Goal: Navigation & Orientation: Understand site structure

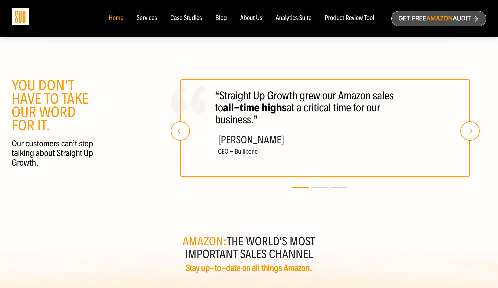
scroll to position [1249, 0]
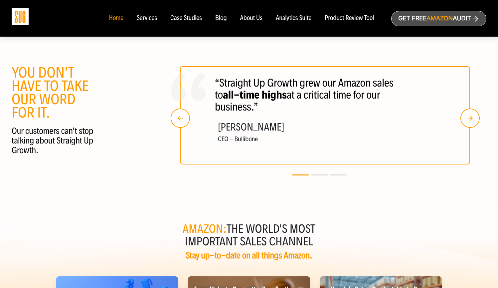
click at [469, 128] on img "button" at bounding box center [469, 117] width 19 height 19
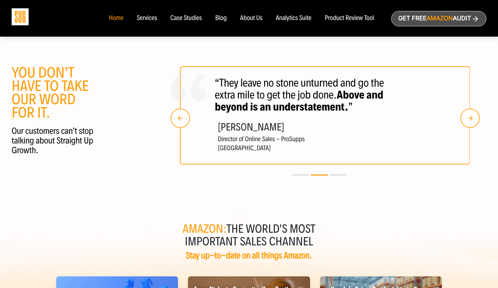
click at [469, 128] on img "button" at bounding box center [469, 117] width 19 height 19
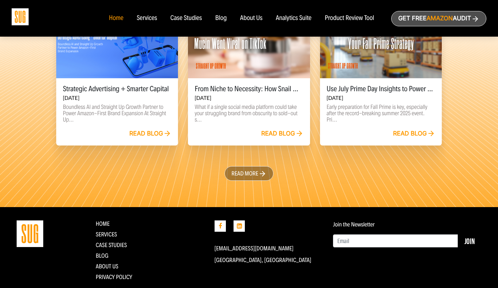
scroll to position [1500, 0]
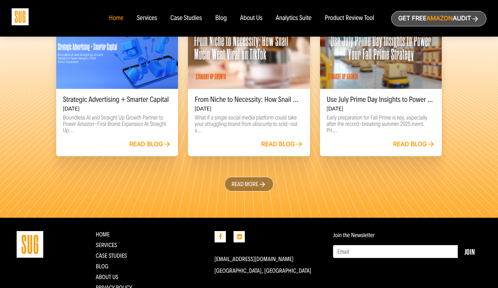
click at [251, 190] on link "Read more" at bounding box center [249, 184] width 49 height 15
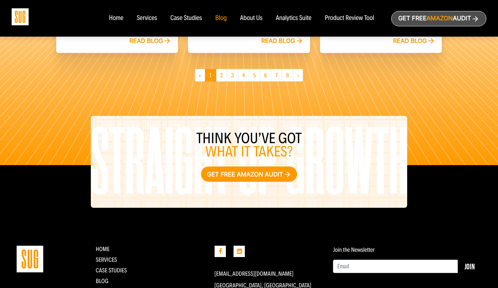
scroll to position [644, 0]
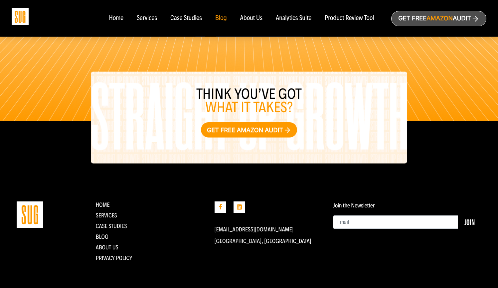
click at [244, 126] on link "Get free Amazon audit" at bounding box center [249, 129] width 96 height 15
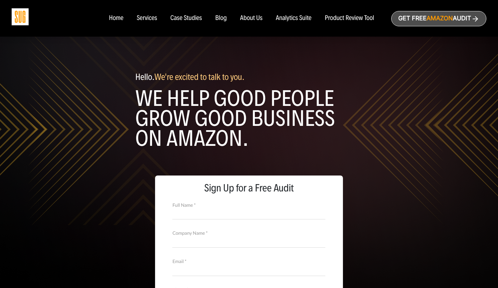
click at [345, 18] on div "Product Review Tool" at bounding box center [349, 18] width 49 height 7
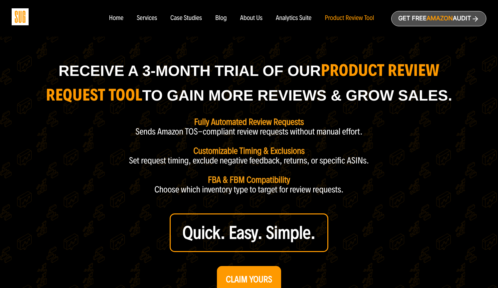
click at [292, 16] on div "Analytics Suite" at bounding box center [294, 18] width 36 height 7
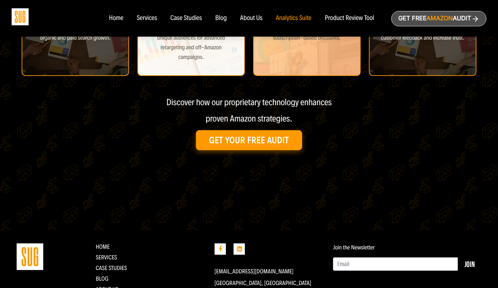
scroll to position [345, 0]
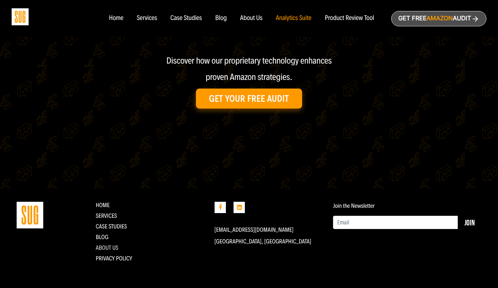
click at [113, 248] on link "About Us" at bounding box center [107, 247] width 23 height 7
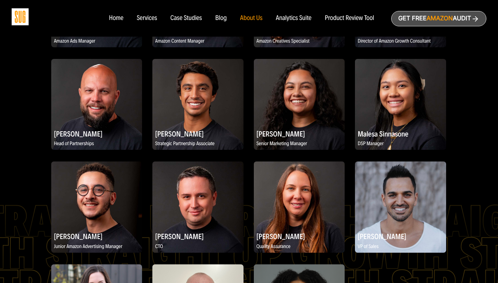
scroll to position [798, 0]
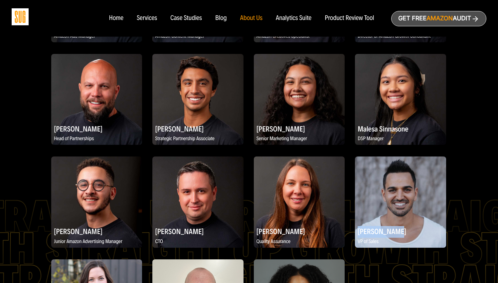
drag, startPoint x: 388, startPoint y: 231, endPoint x: 357, endPoint y: 232, distance: 31.3
click at [357, 232] on h2 "Jeff Siddiqi" at bounding box center [400, 231] width 91 height 13
copy h2 "Jeff Siddiqi"
click at [193, 17] on div "Case Studies" at bounding box center [186, 18] width 32 height 7
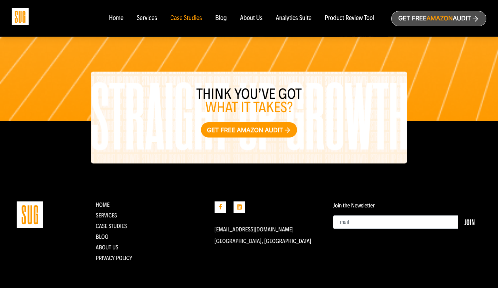
scroll to position [1164, 0]
click at [223, 207] on icon at bounding box center [220, 206] width 11 height 11
click at [16, 15] on img at bounding box center [20, 16] width 17 height 17
